Goal: Task Accomplishment & Management: Complete application form

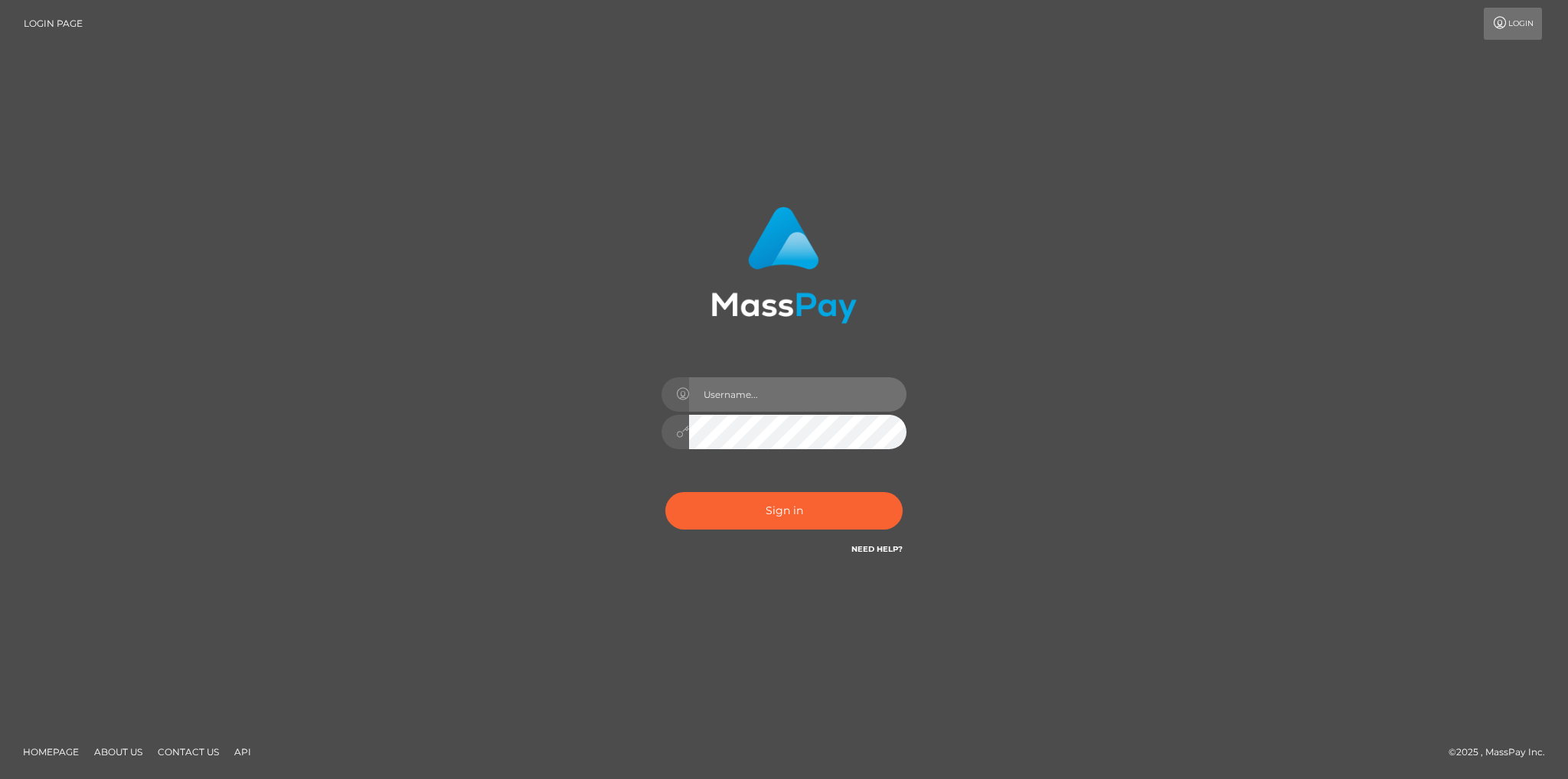
click at [788, 393] on input "text" at bounding box center [798, 394] width 217 height 34
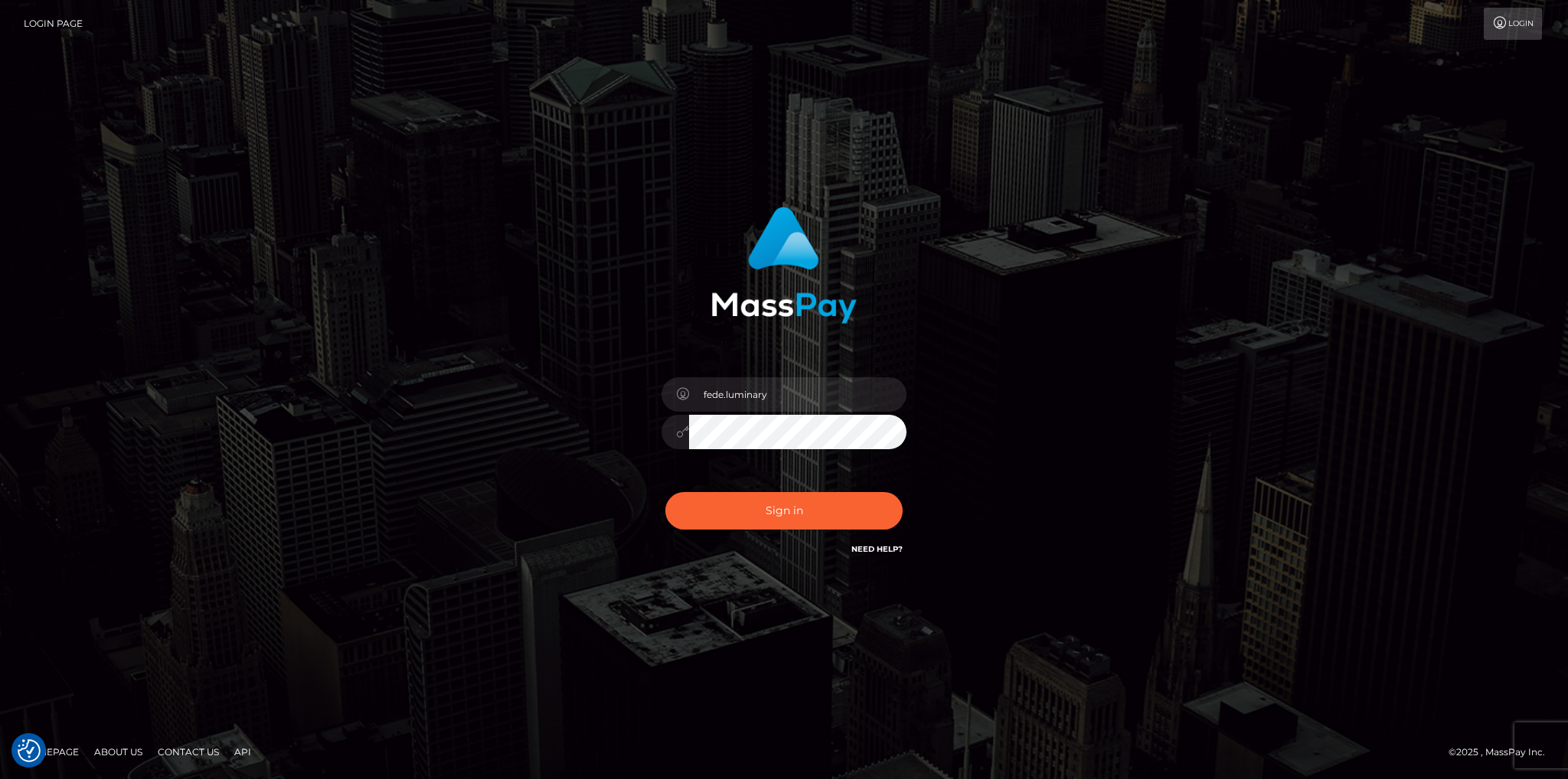
click at [770, 398] on input "fede.luminary" at bounding box center [798, 394] width 217 height 34
type input "[DOMAIN_NAME]"
click at [818, 506] on button "Sign in" at bounding box center [784, 511] width 238 height 37
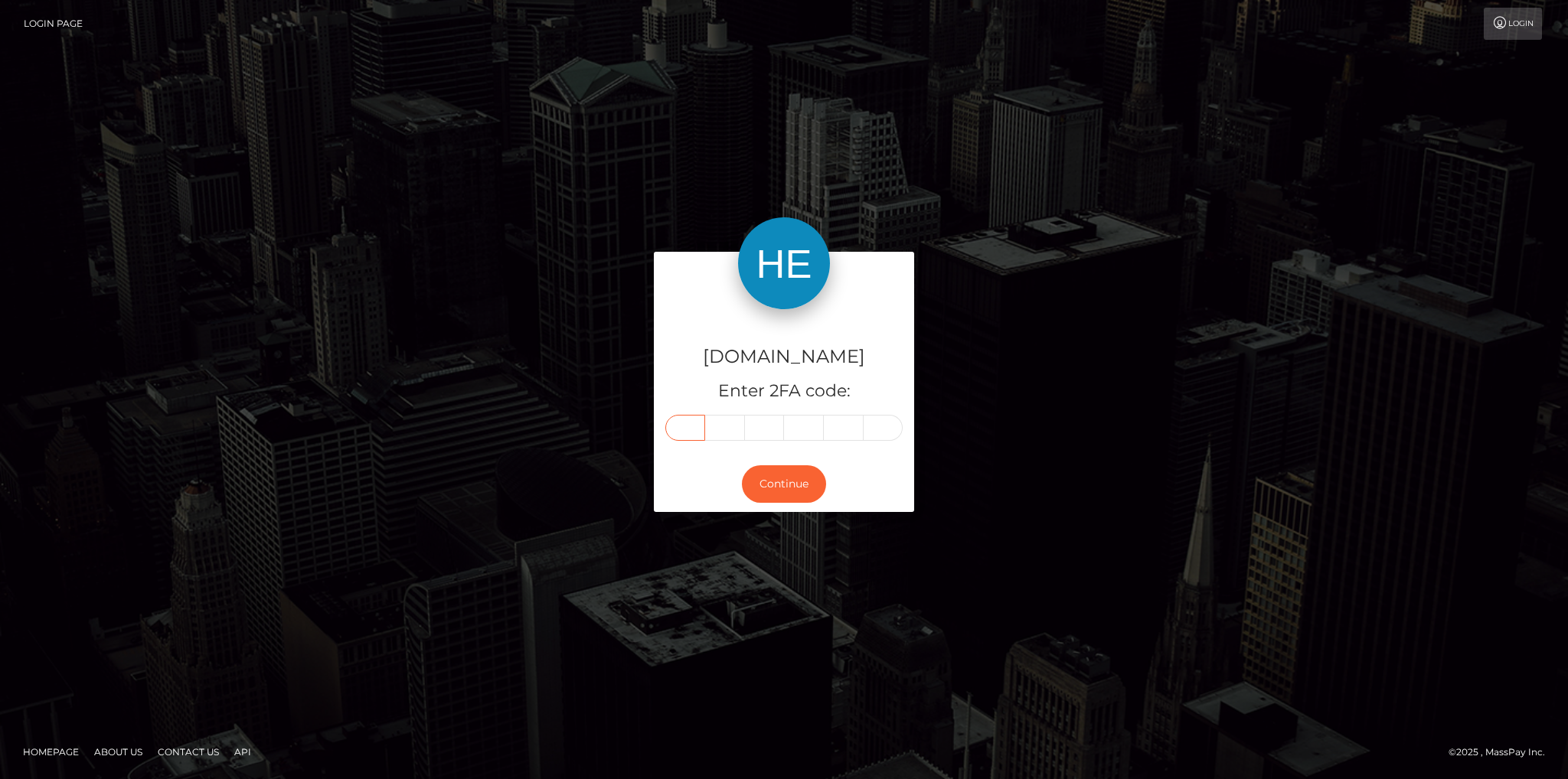
click at [691, 425] on input "text" at bounding box center [685, 428] width 40 height 26
type input "6"
type input "3"
type input "7"
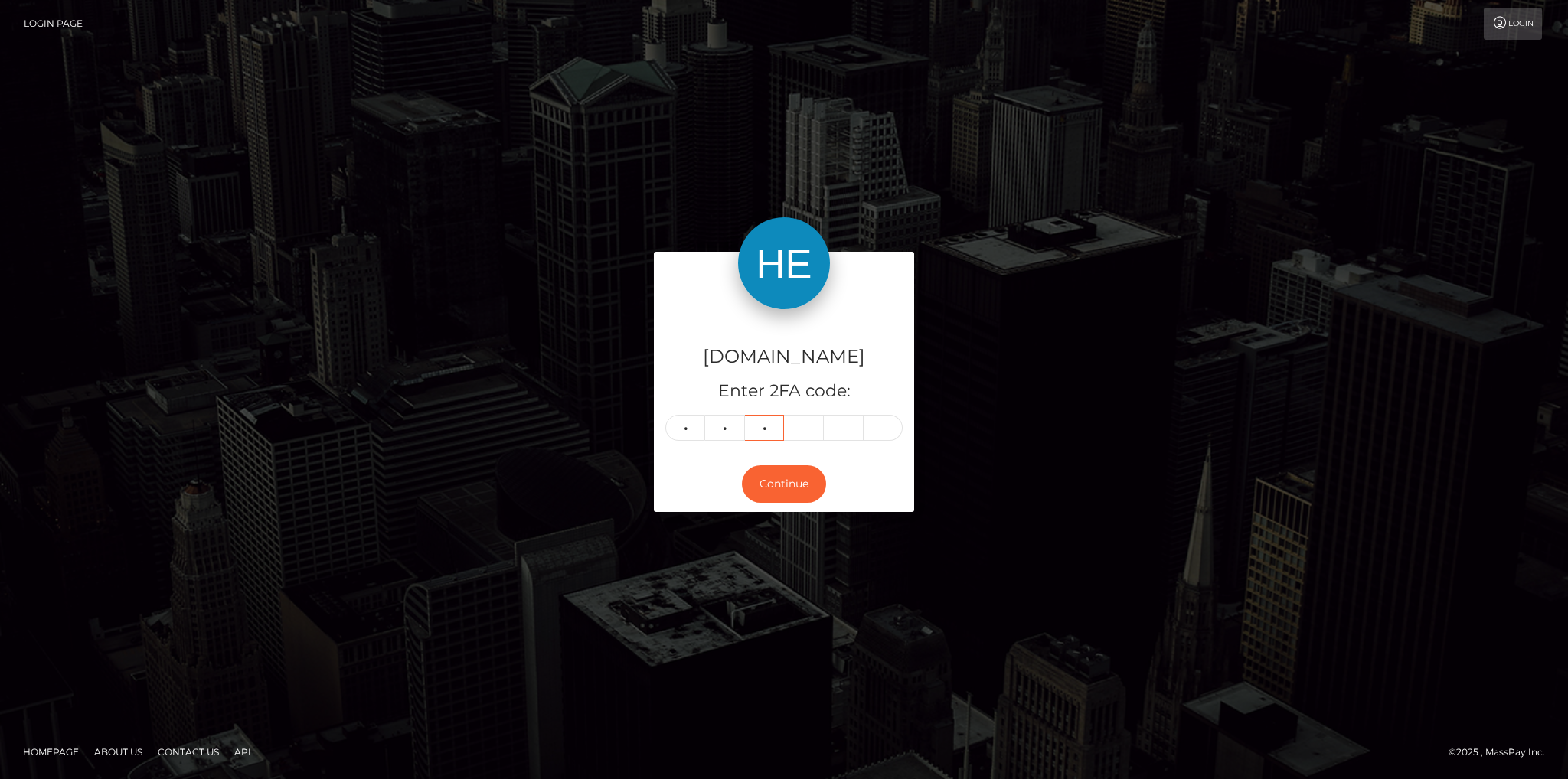
type input "8"
type input "0"
type input "1"
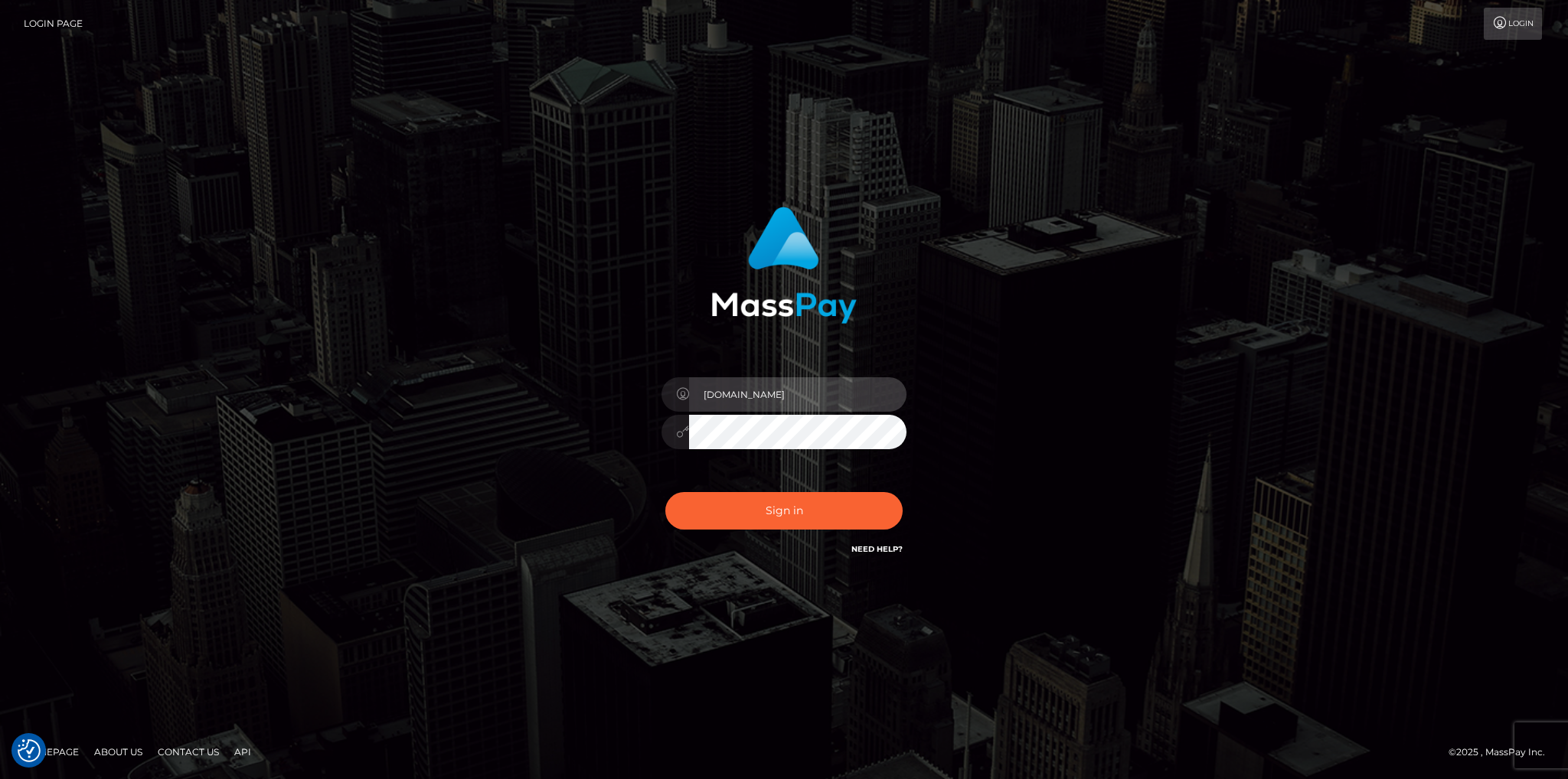
click at [831, 405] on input "Fede.HM" at bounding box center [798, 394] width 217 height 34
type input "Fede.B2"
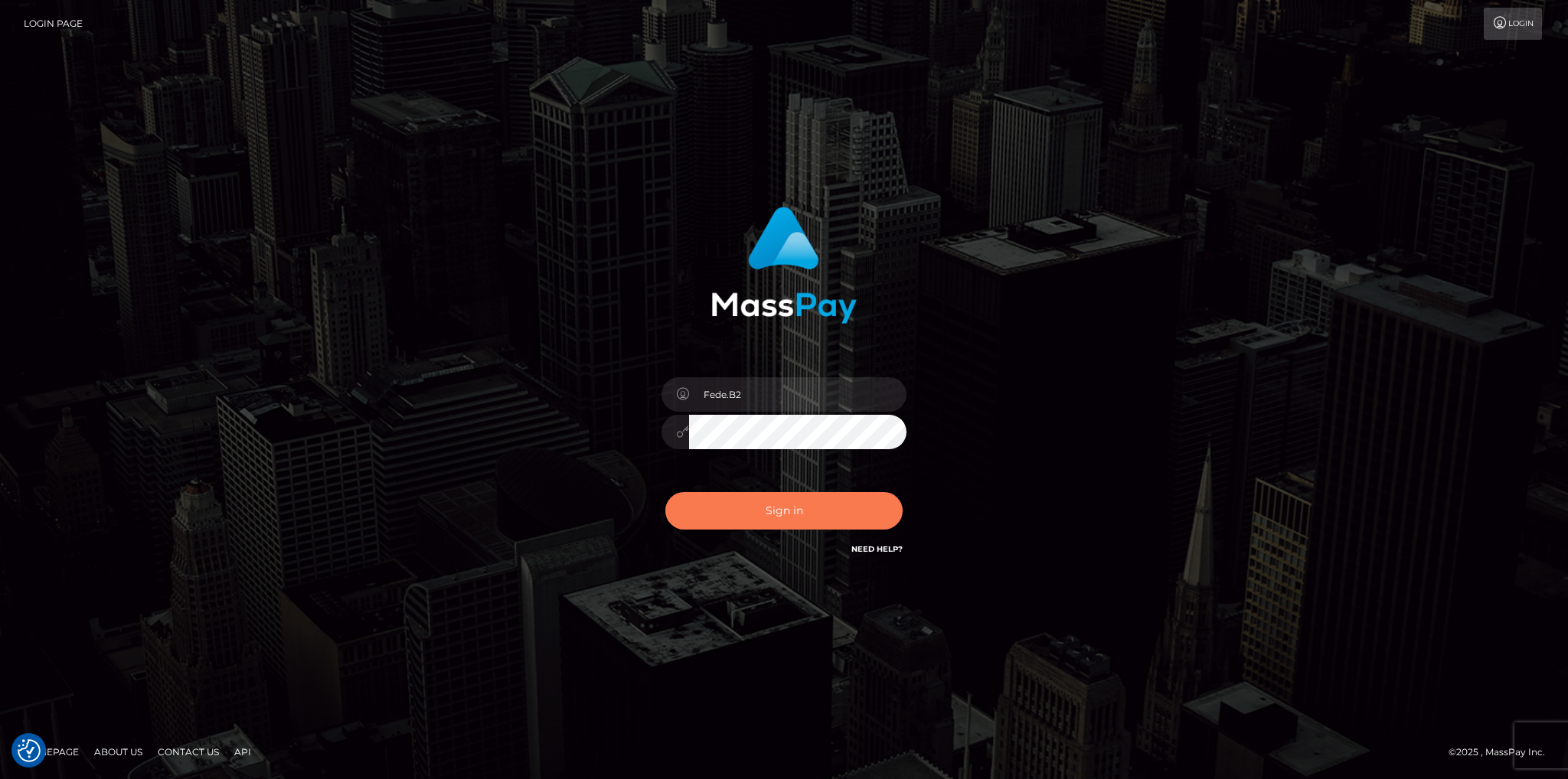
click at [821, 506] on button "Sign in" at bounding box center [784, 511] width 238 height 37
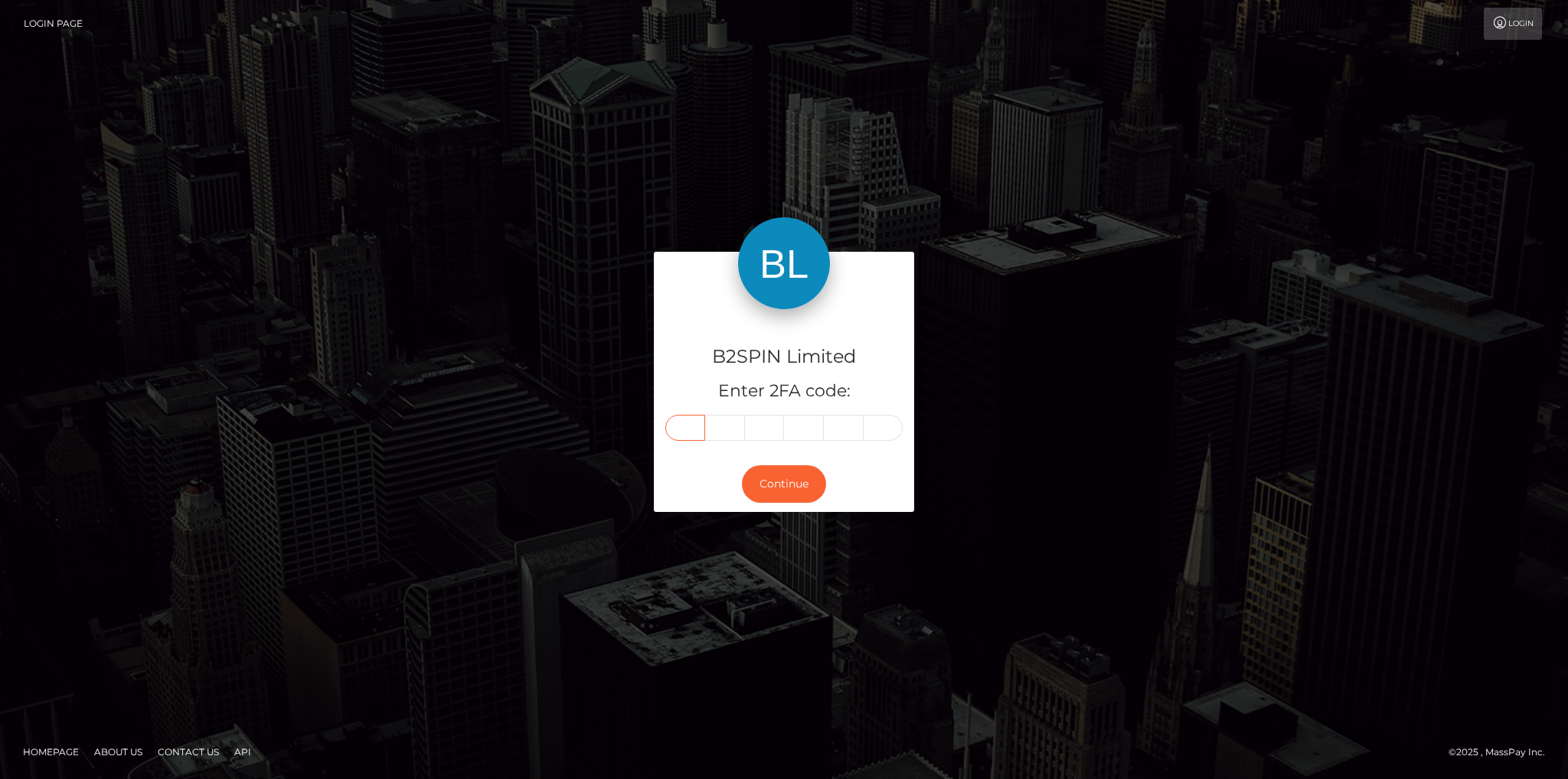
click at [678, 428] on input "text" at bounding box center [685, 428] width 40 height 26
type input "6"
type input "0"
type input "4"
type input "5"
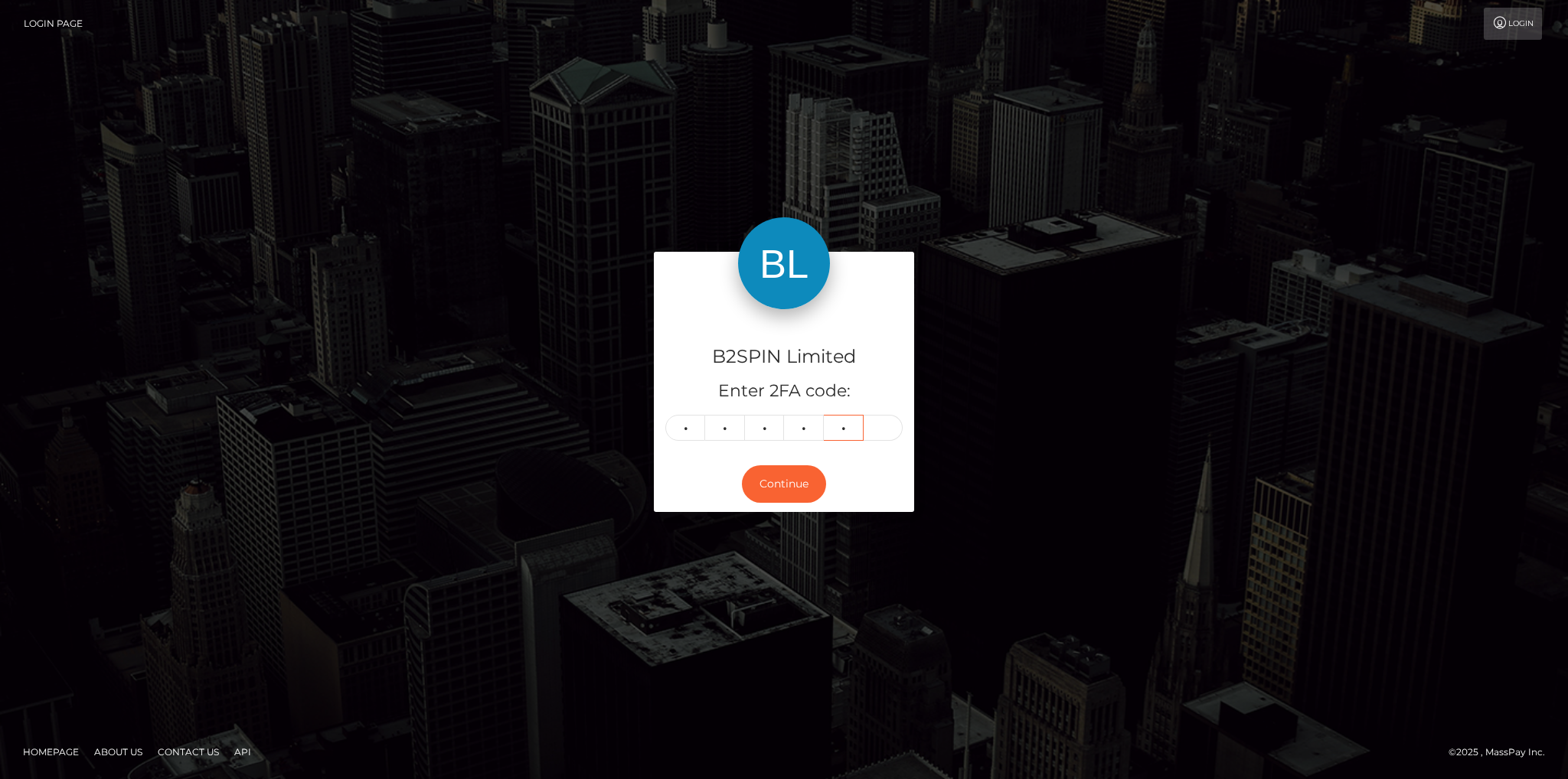
type input "3"
type input "7"
click at [783, 488] on button "Continue" at bounding box center [784, 484] width 84 height 37
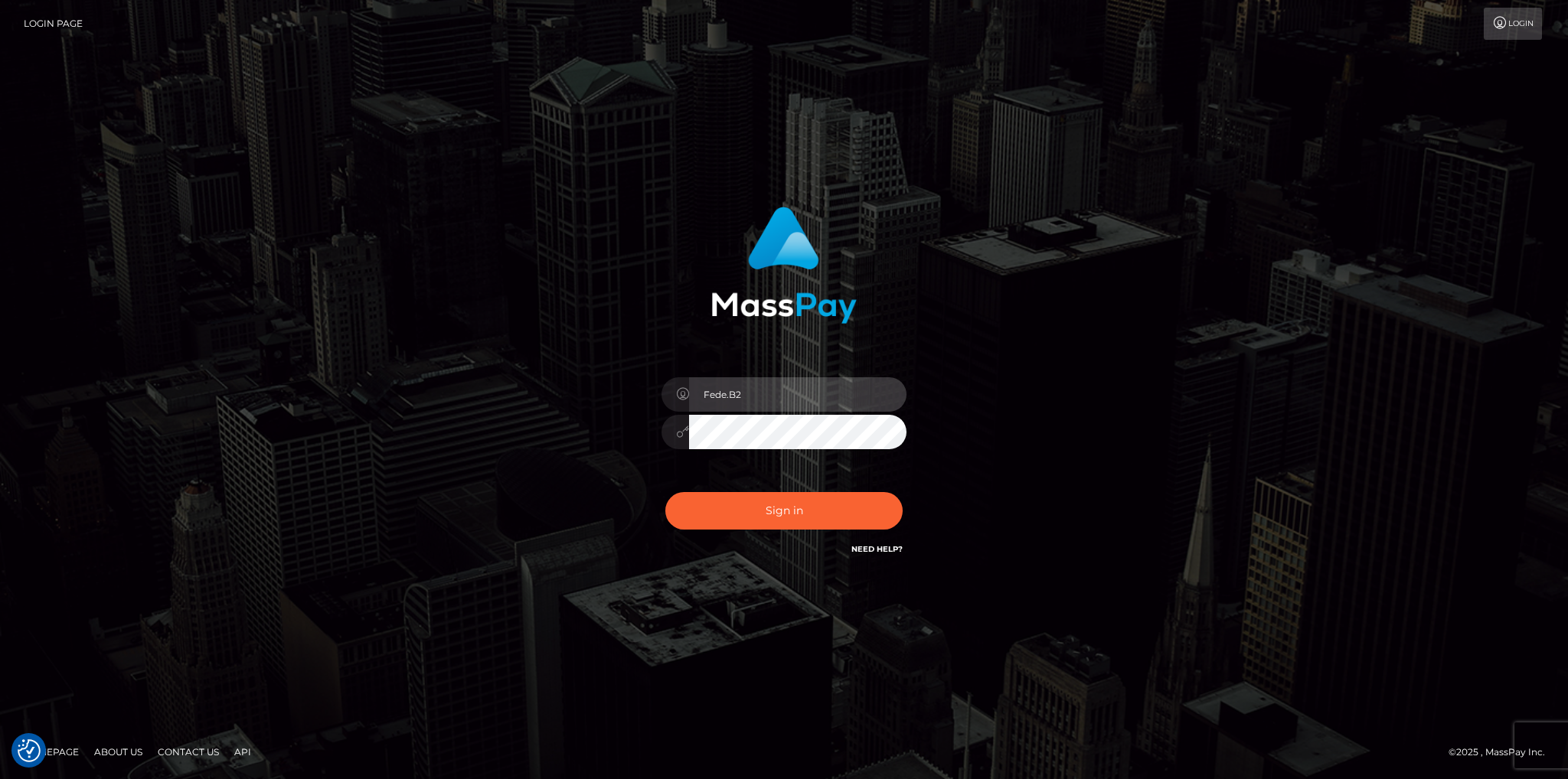
click at [784, 397] on input "Fede.B2" at bounding box center [798, 394] width 217 height 34
type input "Fede.SF"
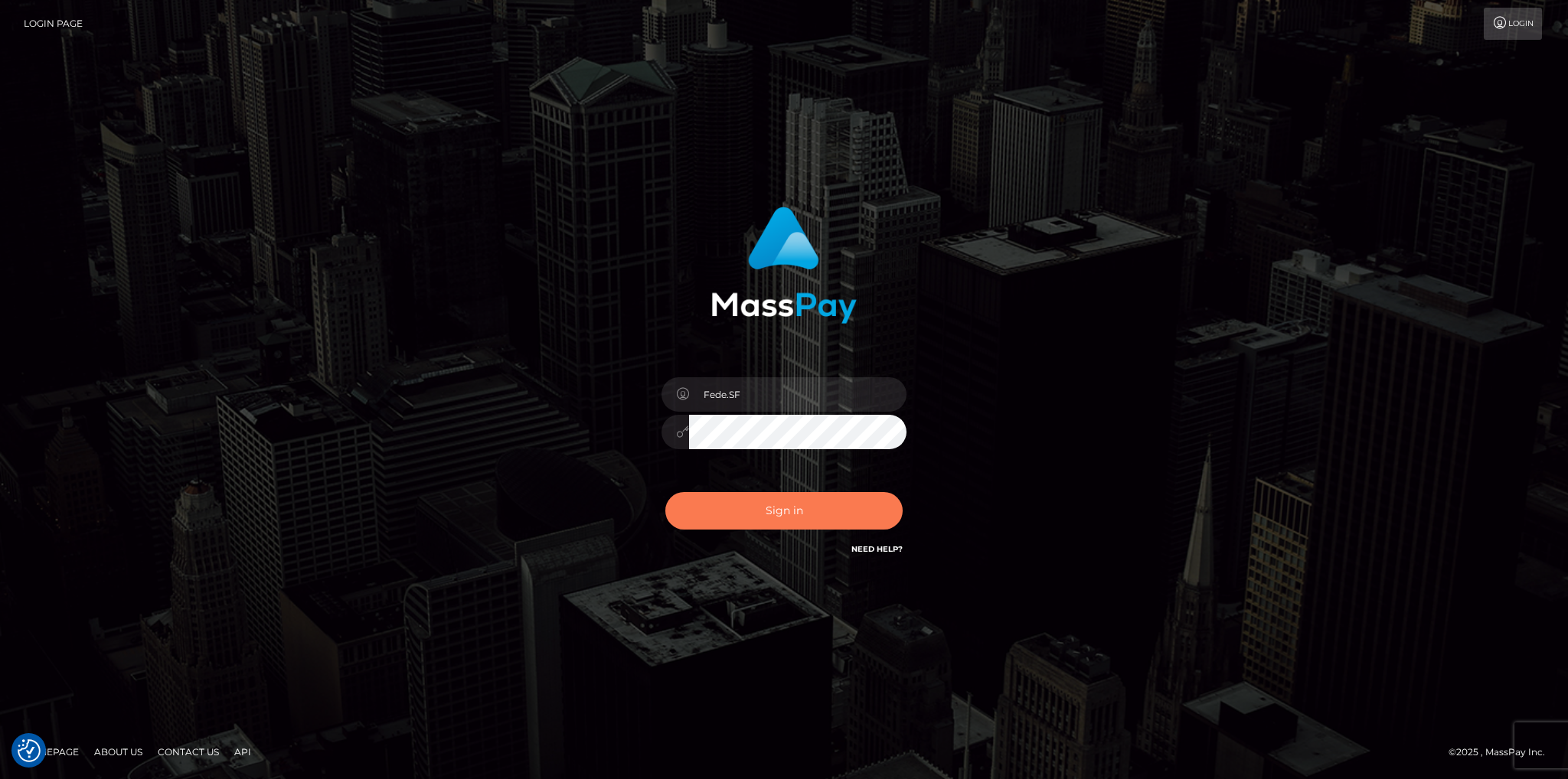
click at [744, 512] on button "Sign in" at bounding box center [784, 511] width 238 height 37
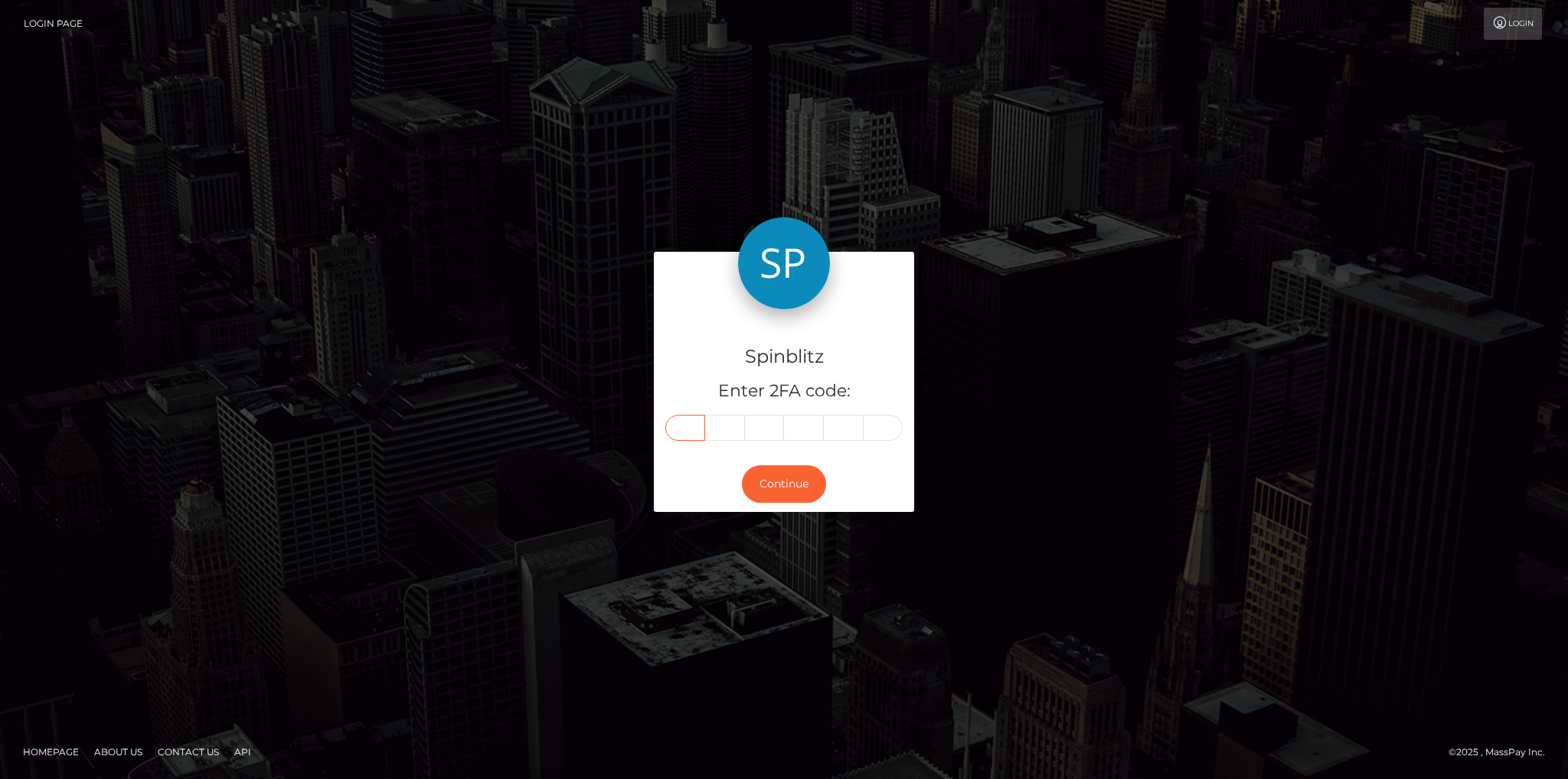
click at [688, 426] on input "text" at bounding box center [685, 428] width 40 height 26
type input "2"
type input "7"
type input "9"
type input "1"
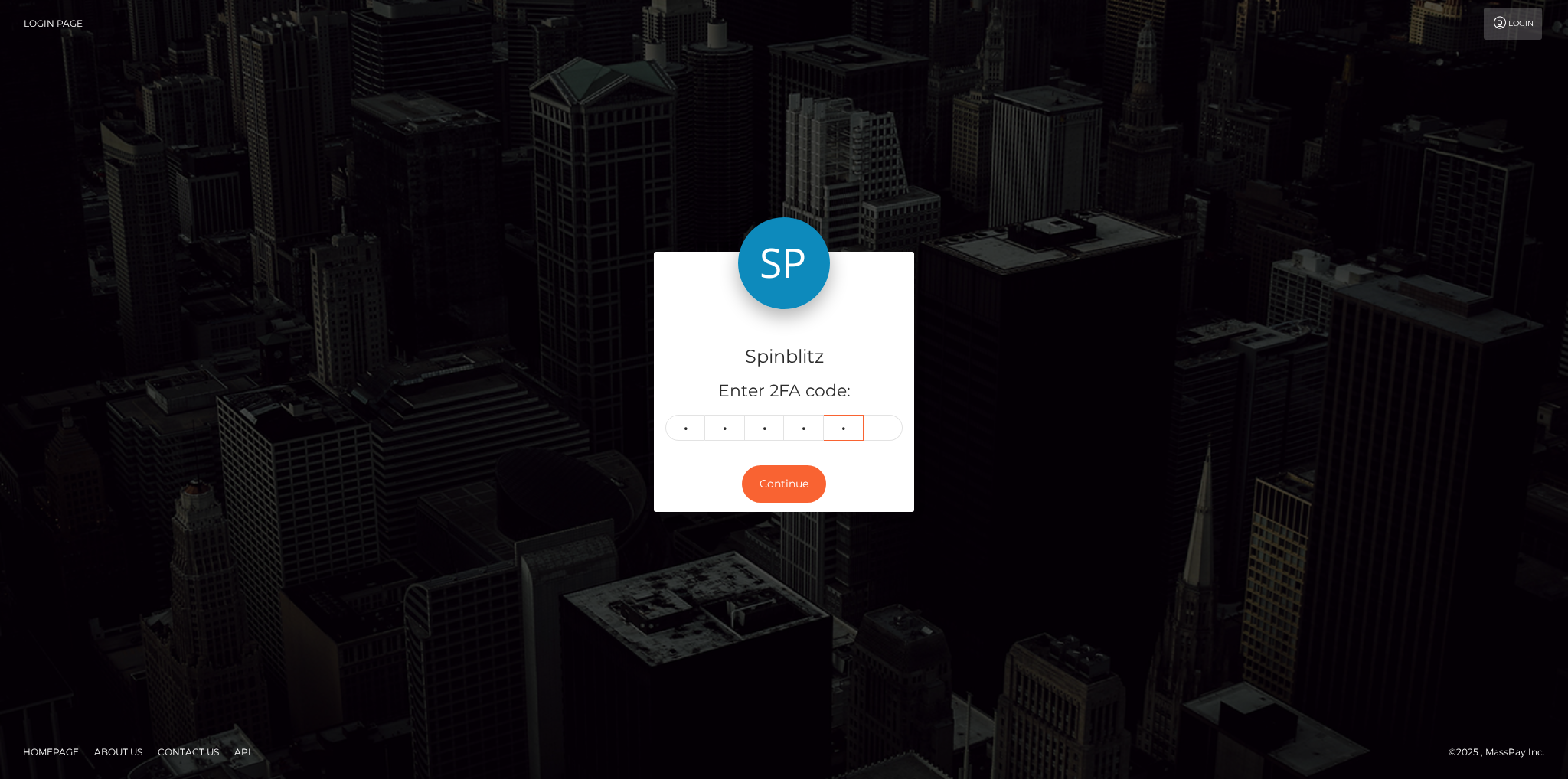
type input "7"
type input "2"
type input "0"
type input "7"
type input "9"
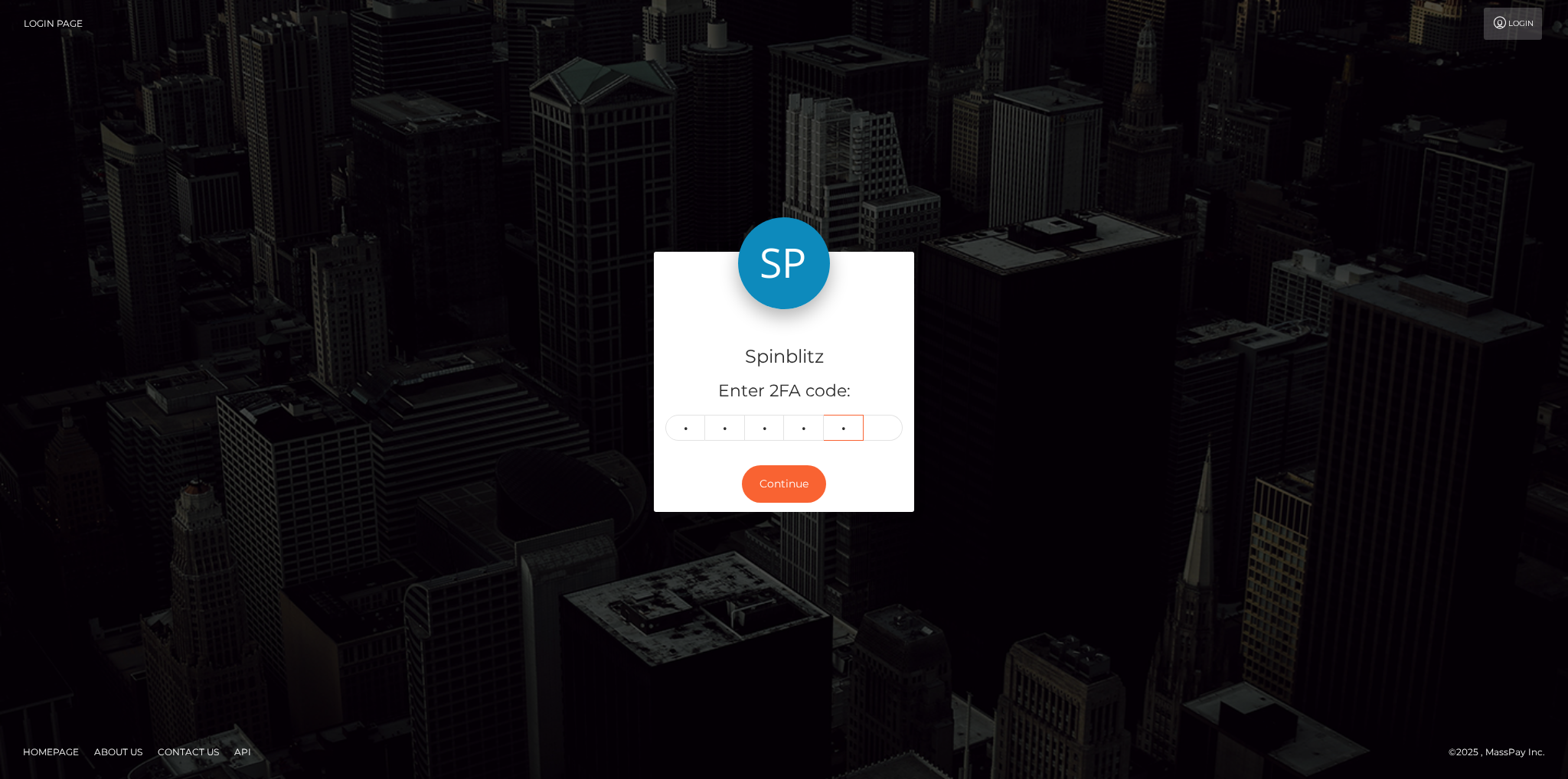
type input "1"
type input "7"
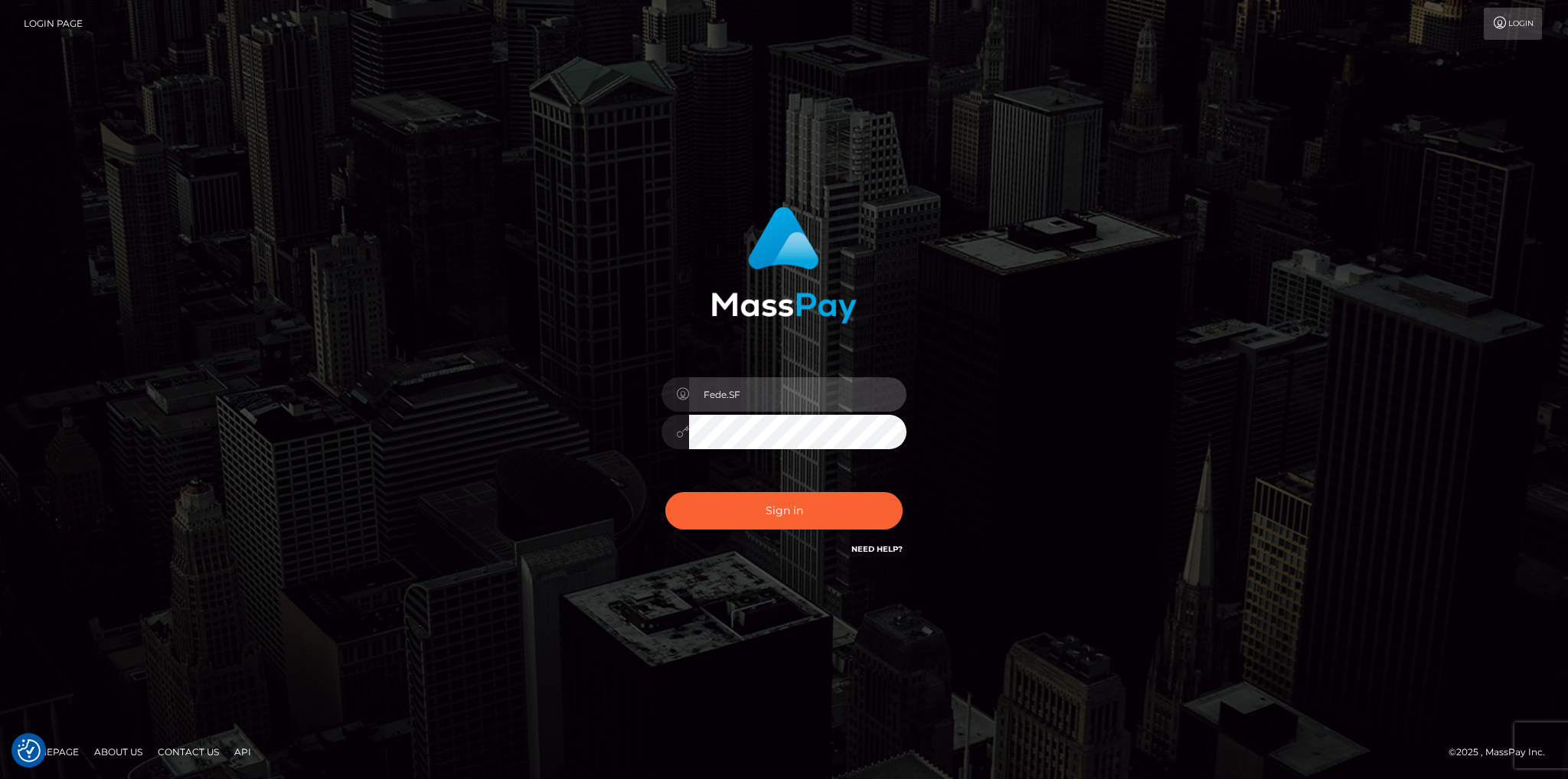
click at [800, 410] on input "Fede.SF" at bounding box center [798, 394] width 217 height 34
type input "Fede.VIP"
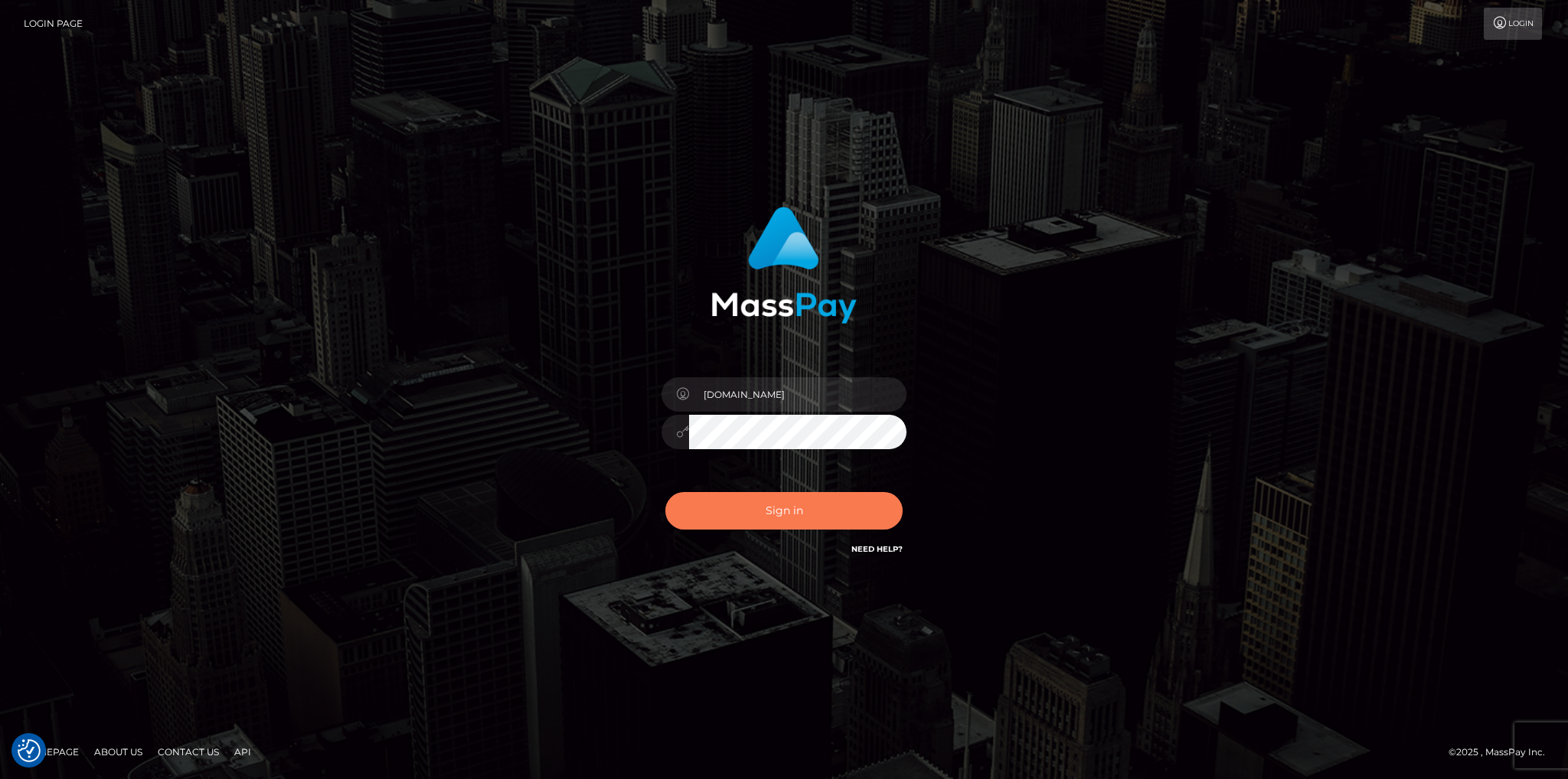
click at [812, 523] on button "Sign in" at bounding box center [784, 511] width 238 height 37
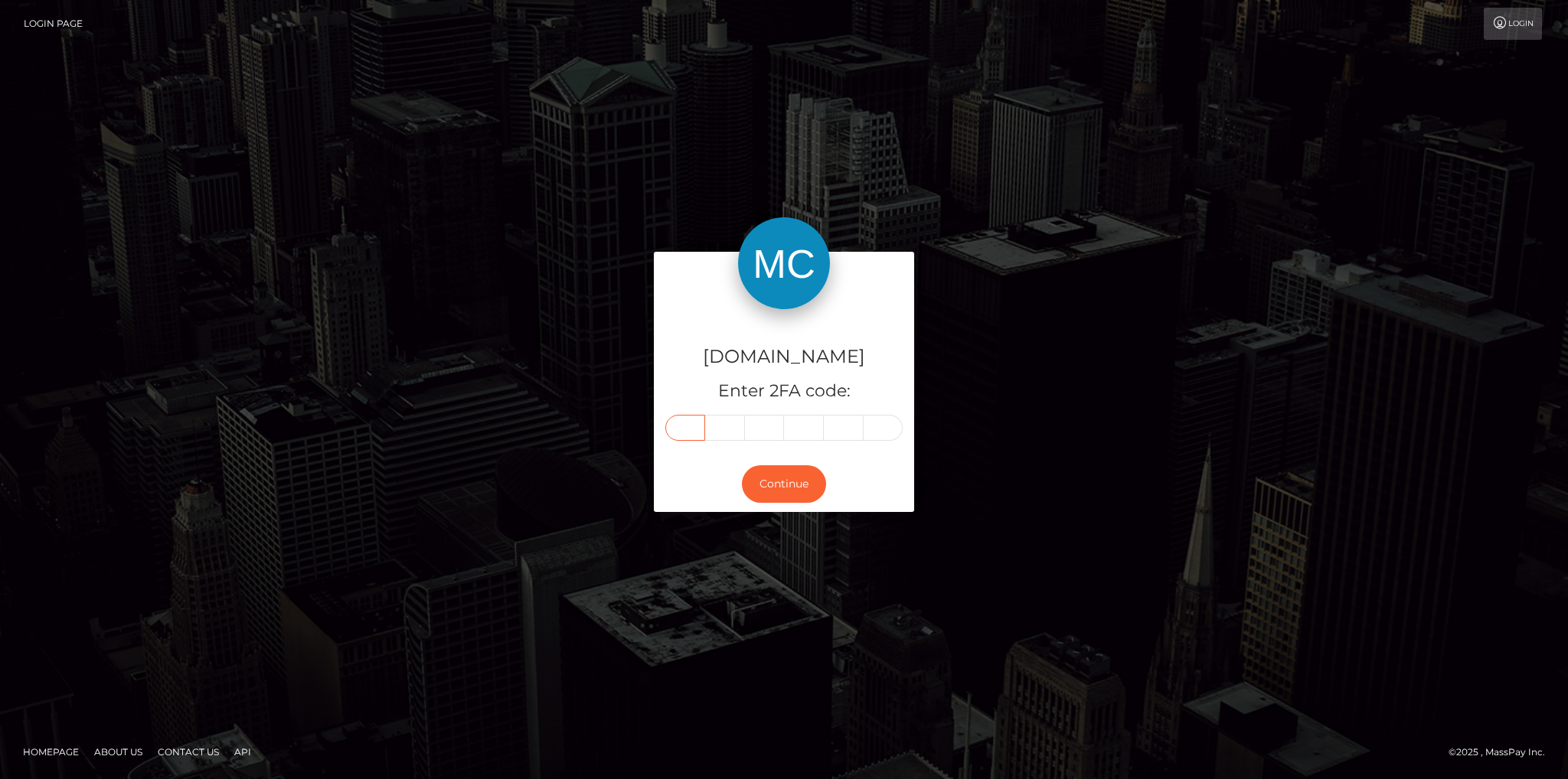
click at [694, 423] on input "text" at bounding box center [685, 428] width 40 height 26
type input "0"
type input "6"
type input "3"
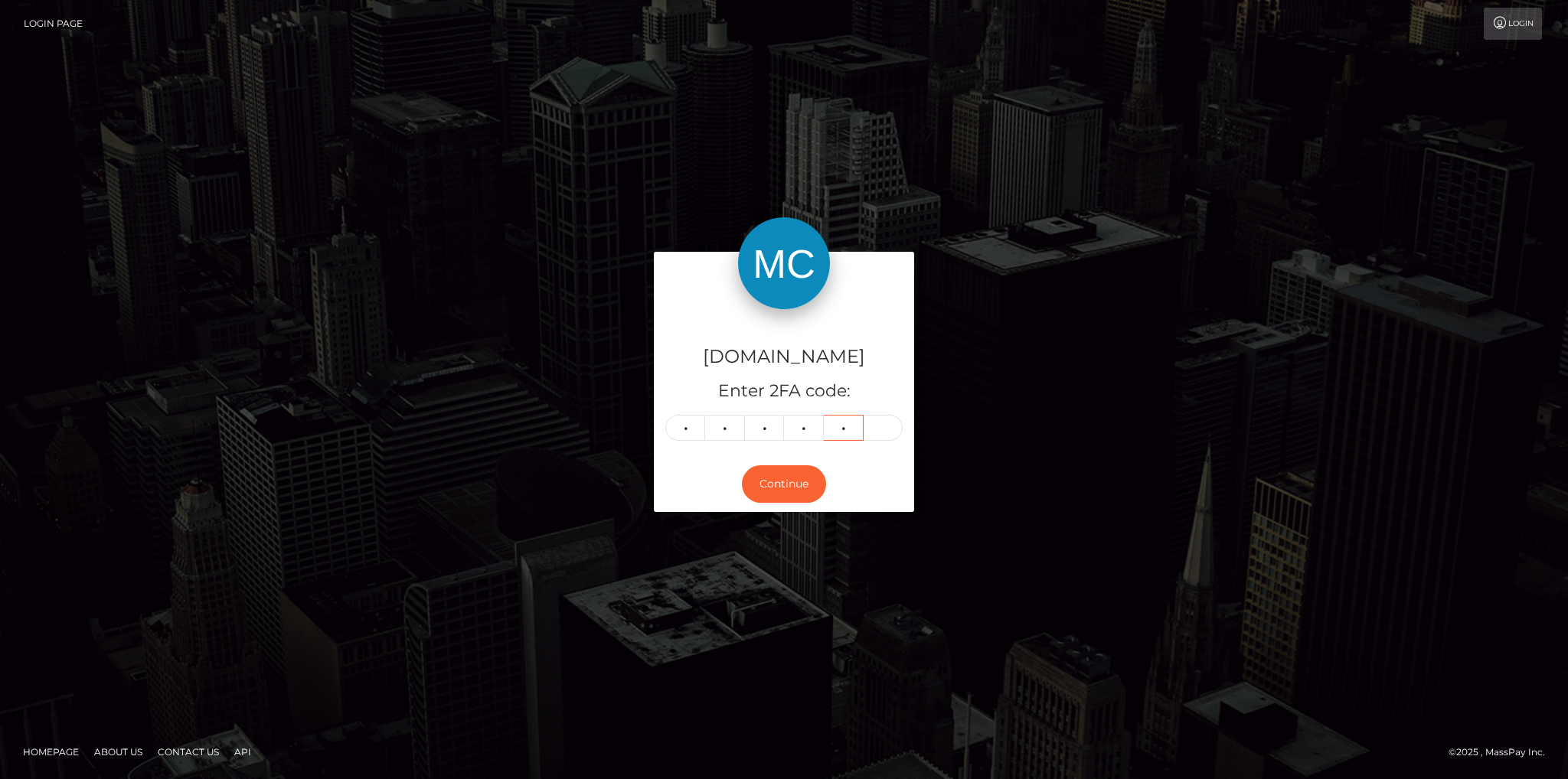
type input "7"
type input "8"
